Goal: Task Accomplishment & Management: Manage account settings

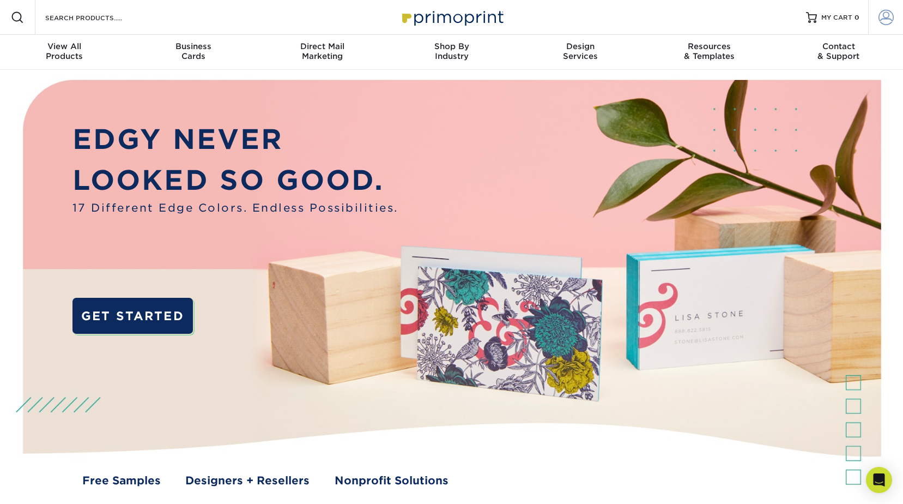
click at [892, 13] on span at bounding box center [886, 17] width 15 height 15
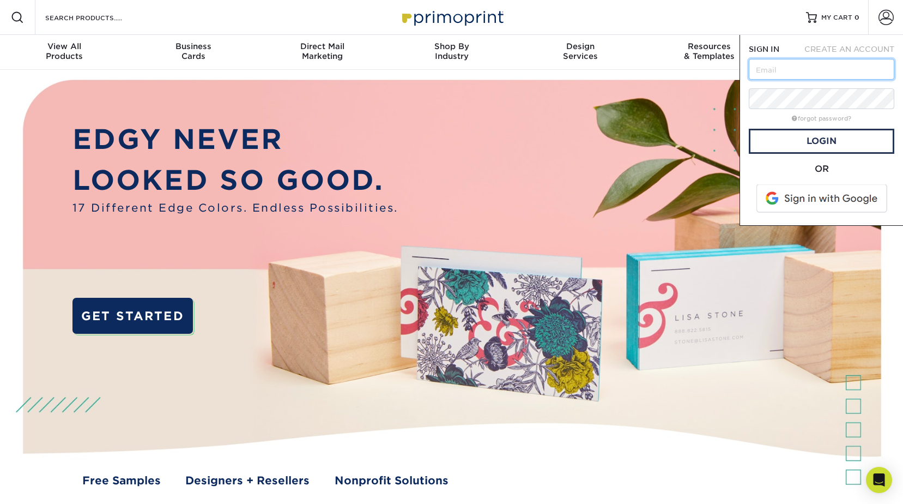
click at [832, 69] on input "text" at bounding box center [822, 69] width 146 height 21
type input "[PERSON_NAME][EMAIL_ADDRESS][DOMAIN_NAME]"
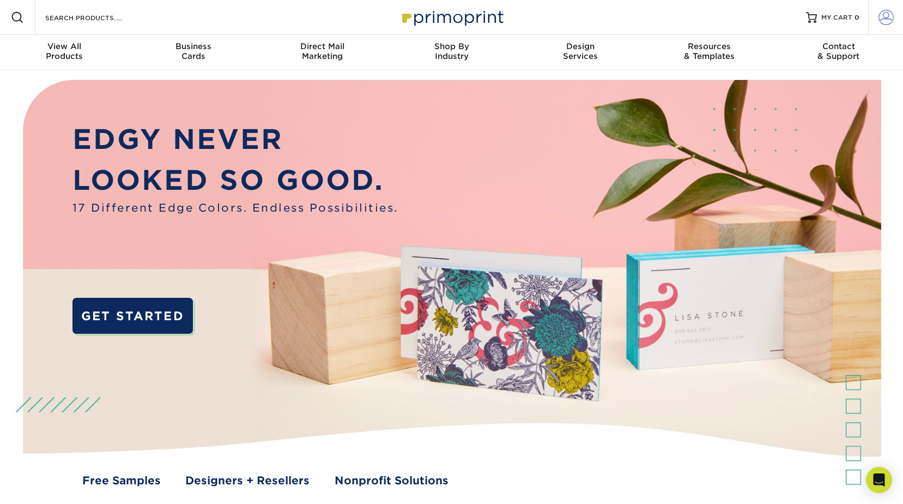
click at [885, 21] on span at bounding box center [886, 17] width 15 height 15
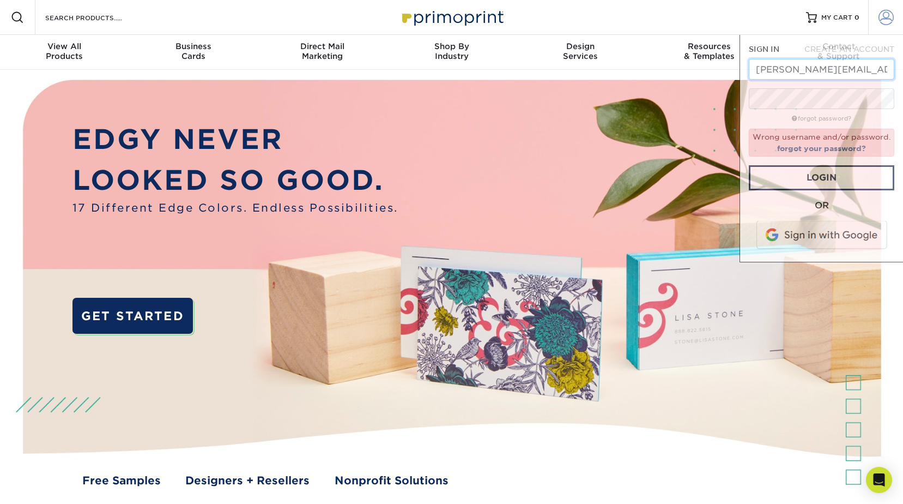
scroll to position [0, 2]
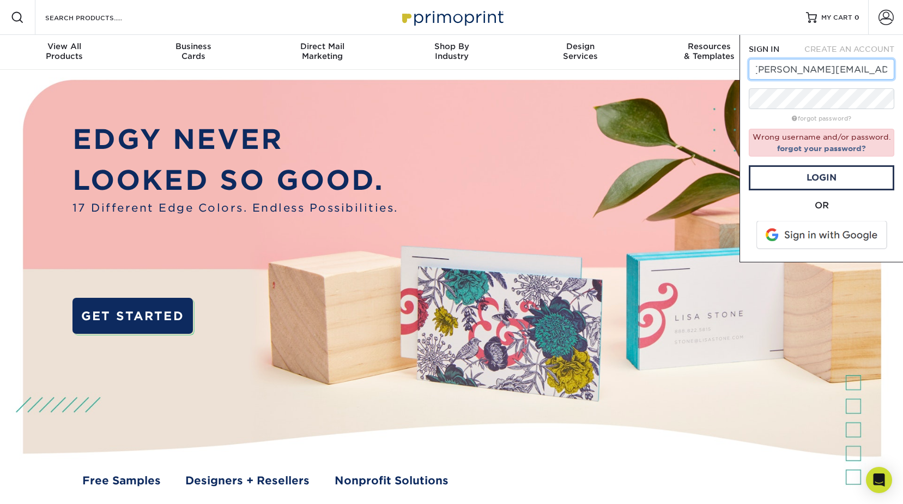
click at [757, 70] on input "[PERSON_NAME][EMAIL_ADDRESS][DOMAIN_NAME]" at bounding box center [822, 69] width 146 height 21
click at [810, 174] on link "Login" at bounding box center [822, 177] width 146 height 25
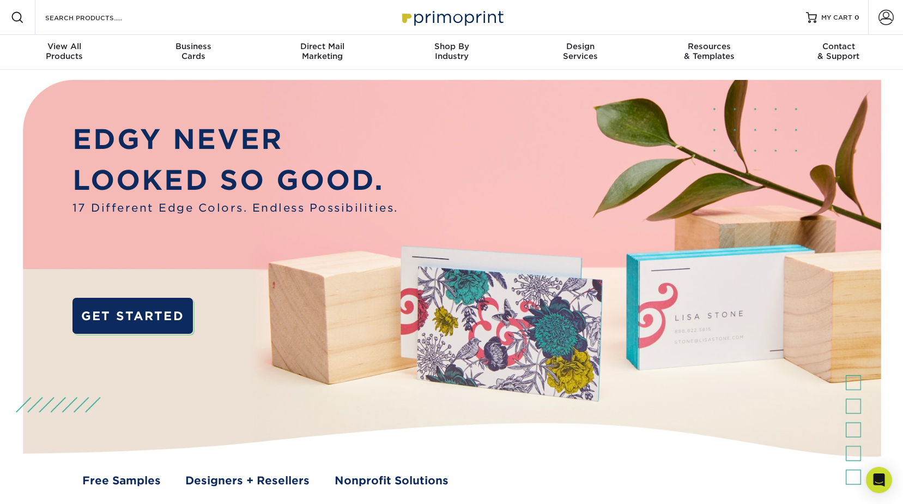
click at [737, 325] on img at bounding box center [451, 293] width 894 height 447
click at [885, 17] on span at bounding box center [886, 17] width 15 height 15
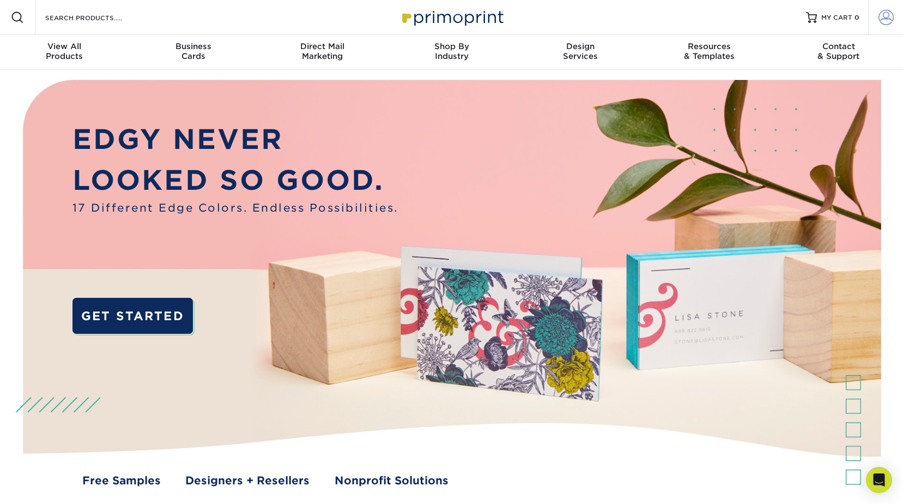
click at [889, 16] on span at bounding box center [886, 17] width 15 height 15
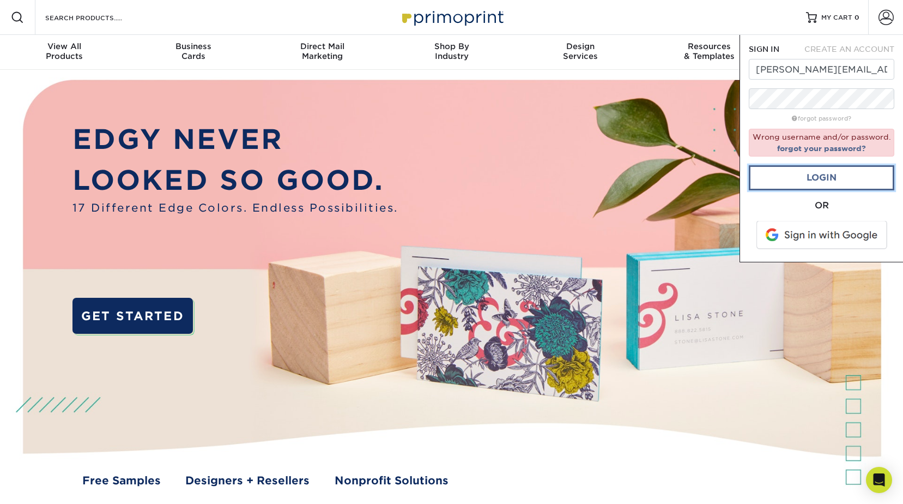
click at [782, 170] on link "Login" at bounding box center [822, 177] width 146 height 25
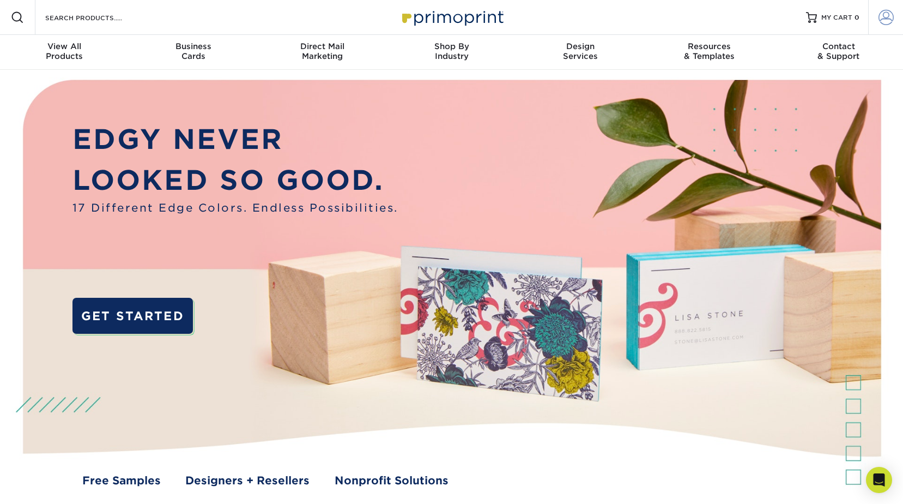
click at [883, 13] on span at bounding box center [886, 17] width 15 height 15
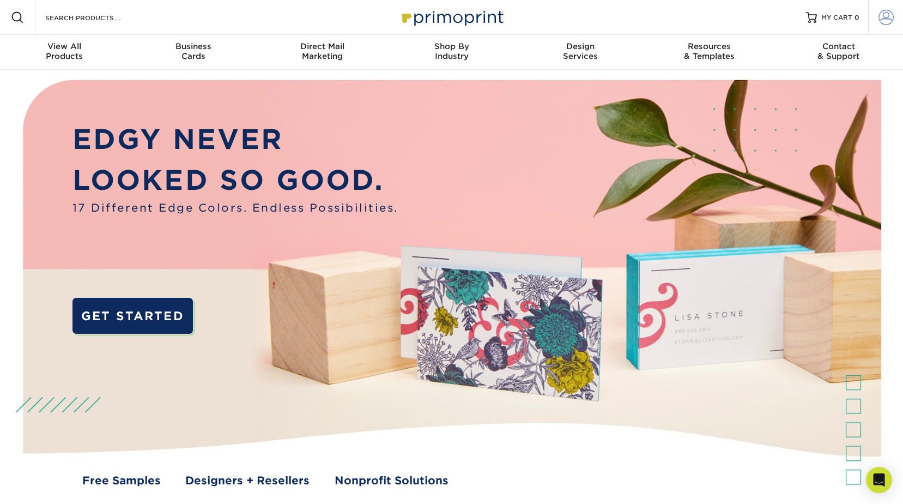
click at [889, 8] on link "Account" at bounding box center [886, 17] width 35 height 35
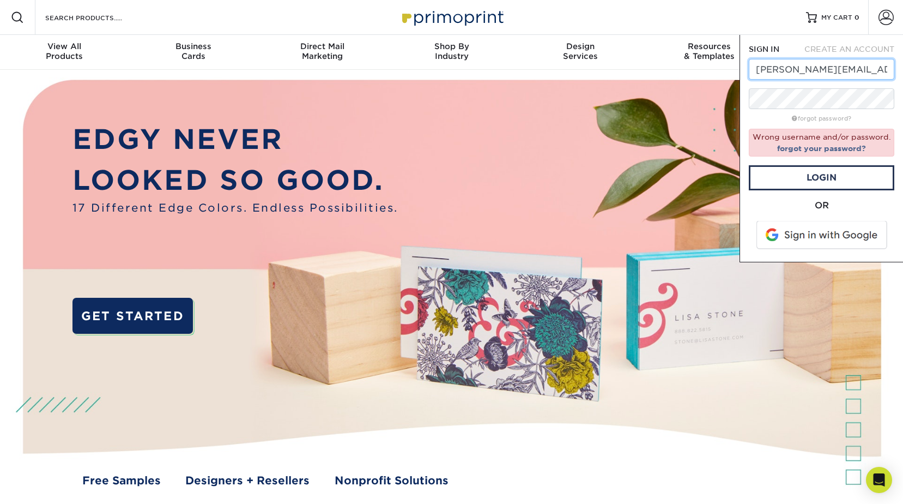
scroll to position [0, 2]
drag, startPoint x: 755, startPoint y: 70, endPoint x: 900, endPoint y: 81, distance: 145.4
click at [900, 81] on div "SIGN IN CREATE AN ACCOUNT [PERSON_NAME][EMAIL_ADDRESS][DOMAIN_NAME] forgot pass…" at bounding box center [822, 148] width 164 height 227
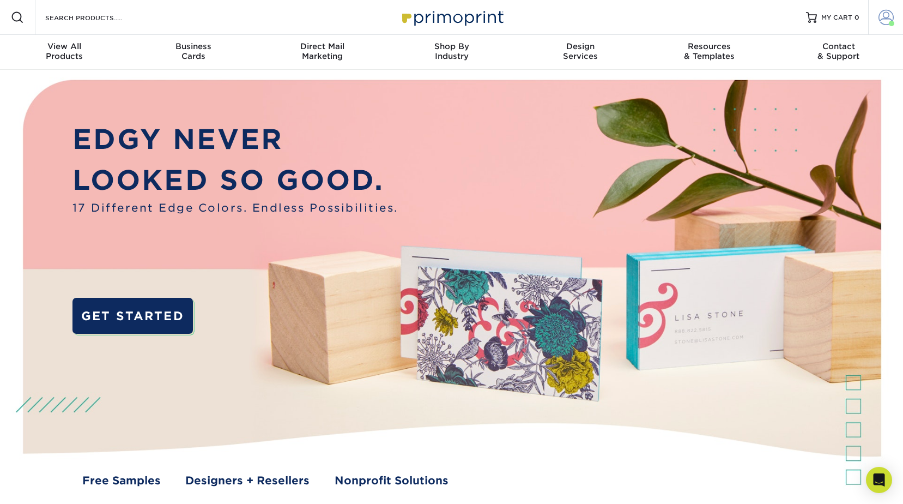
click at [884, 18] on span at bounding box center [886, 17] width 15 height 15
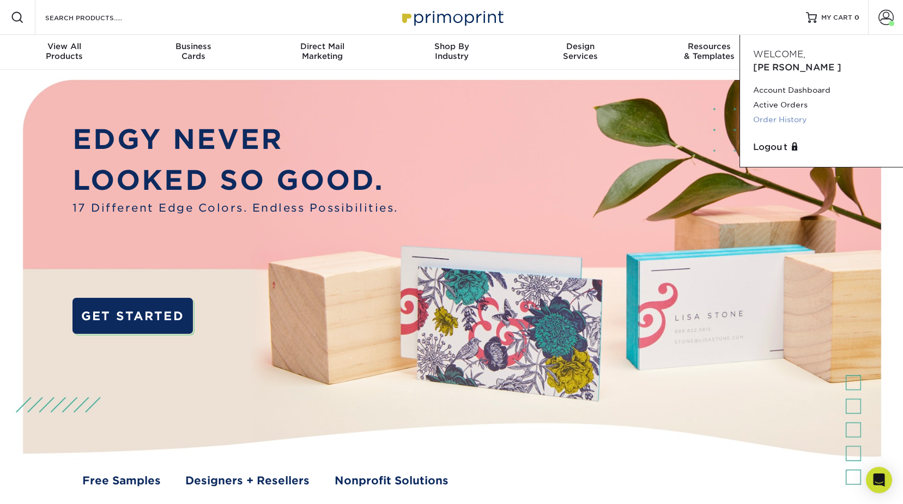
click at [763, 112] on link "Order History" at bounding box center [822, 119] width 137 height 15
